Goal: Transaction & Acquisition: Subscribe to service/newsletter

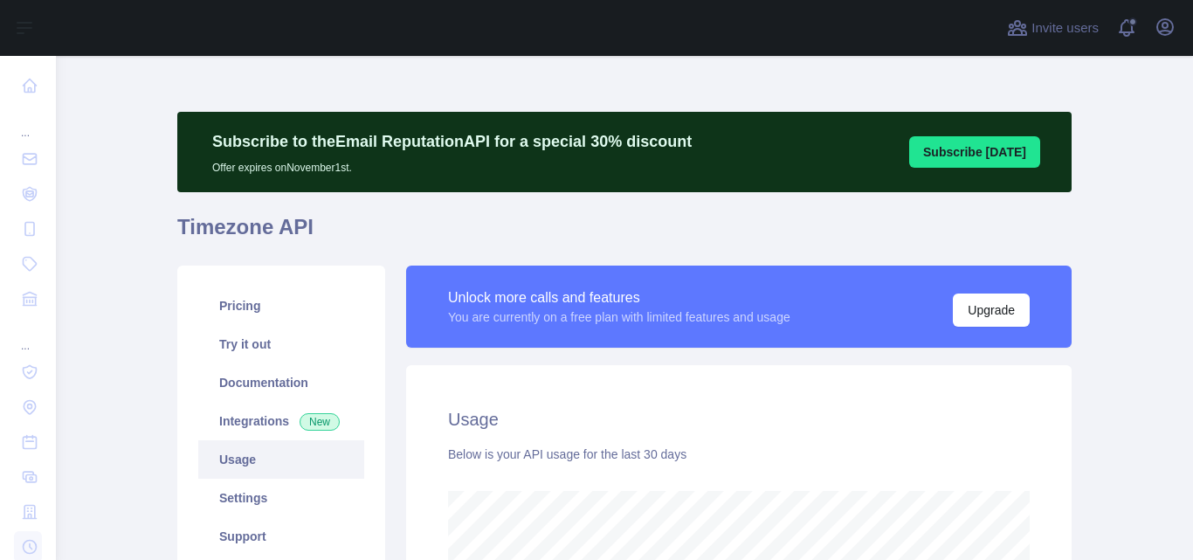
scroll to position [504, 1124]
click at [247, 308] on link "Pricing" at bounding box center [281, 305] width 166 height 38
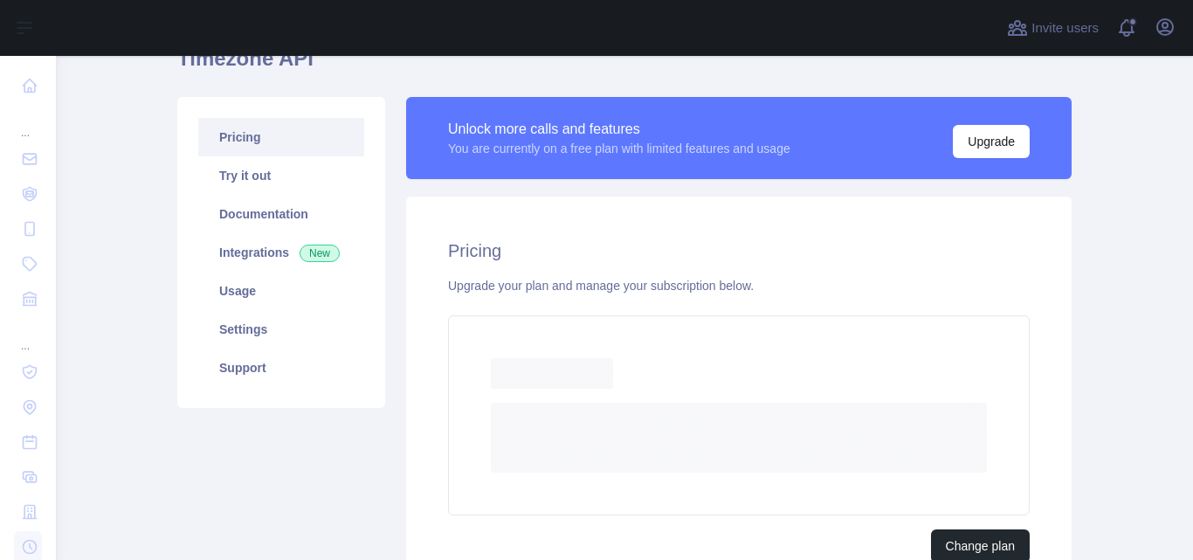
scroll to position [175, 0]
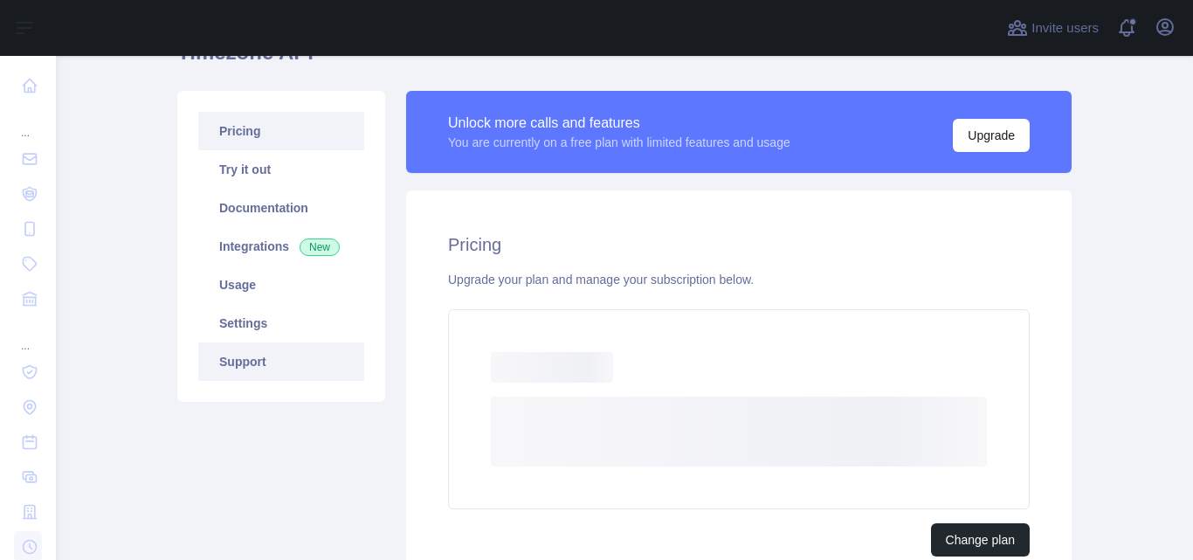
click at [280, 357] on link "Support" at bounding box center [281, 361] width 166 height 38
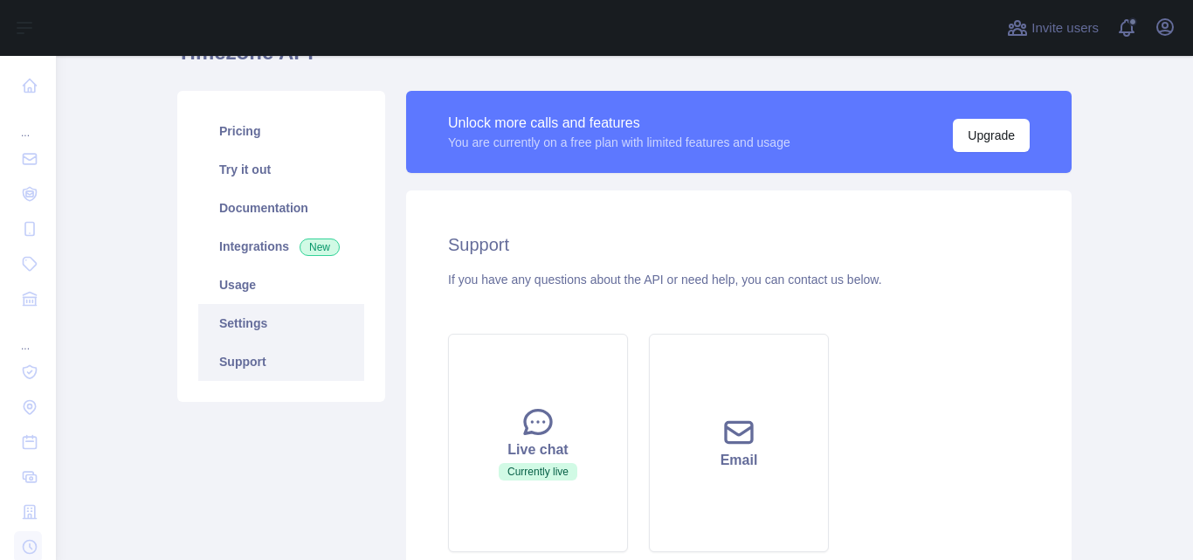
click at [280, 331] on link "Settings" at bounding box center [281, 323] width 166 height 38
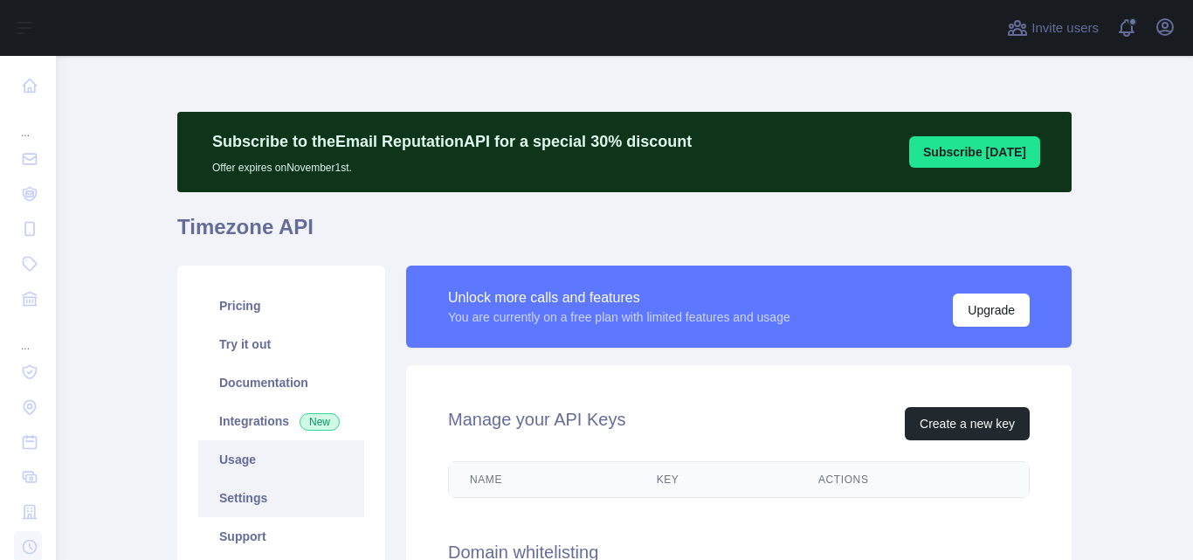
click at [230, 467] on link "Usage" at bounding box center [281, 459] width 166 height 38
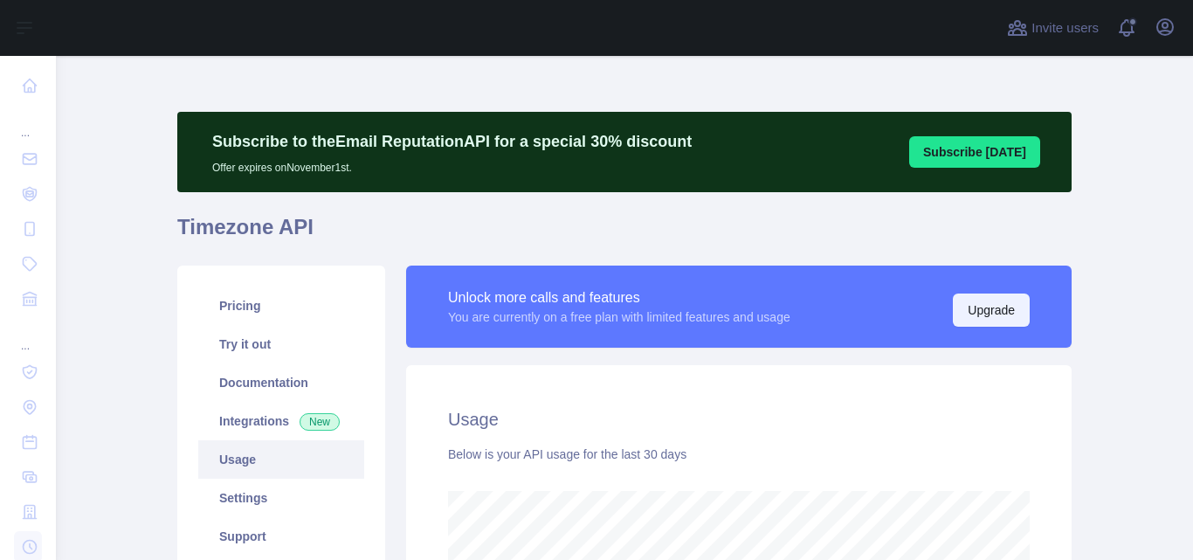
click at [972, 307] on button "Upgrade" at bounding box center [990, 309] width 77 height 33
